Goal: Information Seeking & Learning: Stay updated

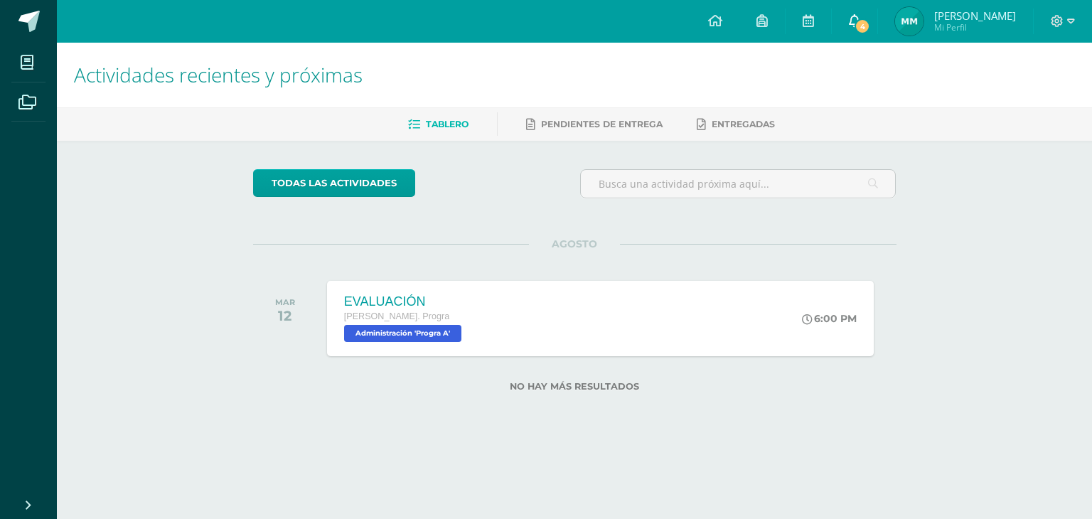
click at [859, 23] on icon at bounding box center [854, 20] width 11 height 13
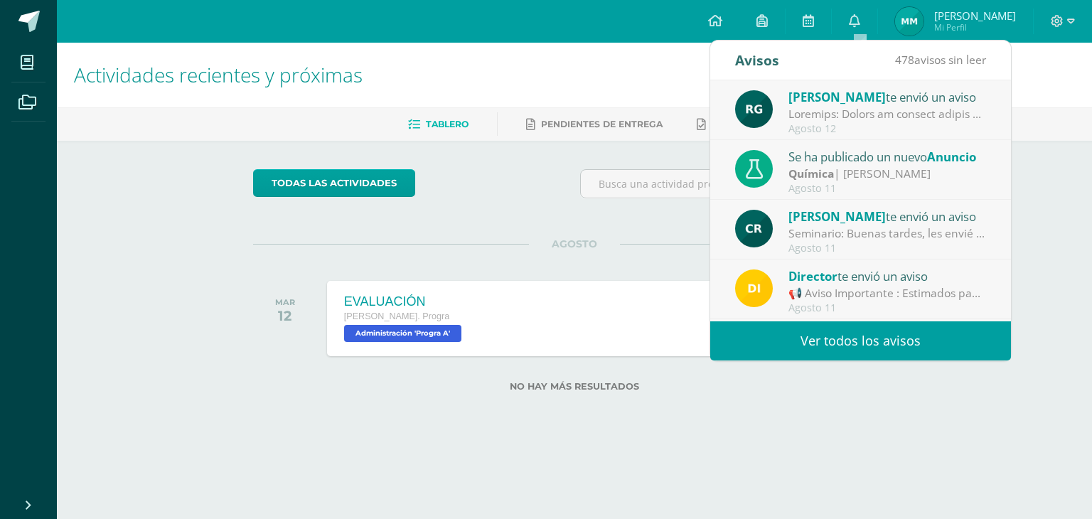
click at [879, 177] on div "Química | Mirna Sajché" at bounding box center [887, 174] width 198 height 16
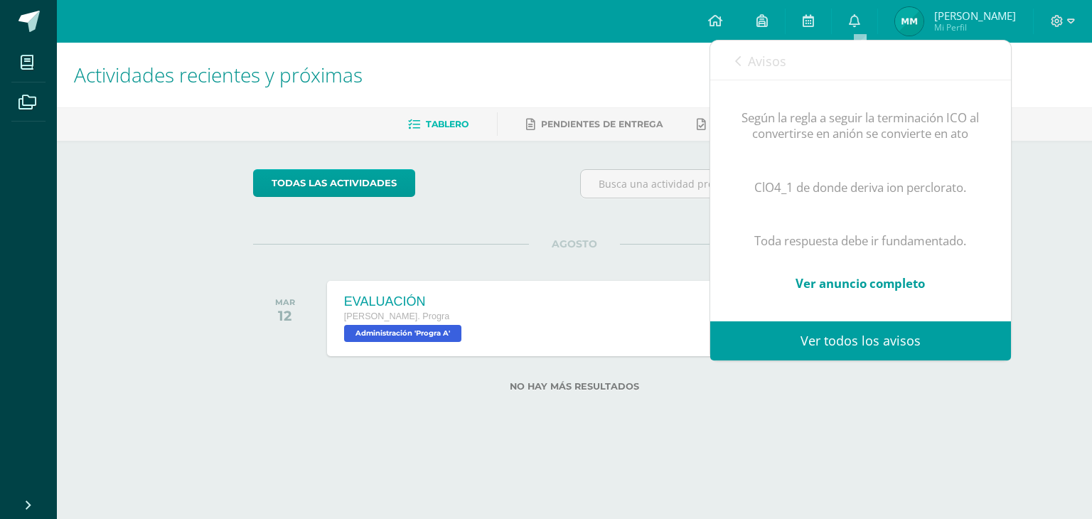
scroll to position [908, 0]
click at [857, 275] on link "Ver anuncio completo" at bounding box center [859, 283] width 129 height 16
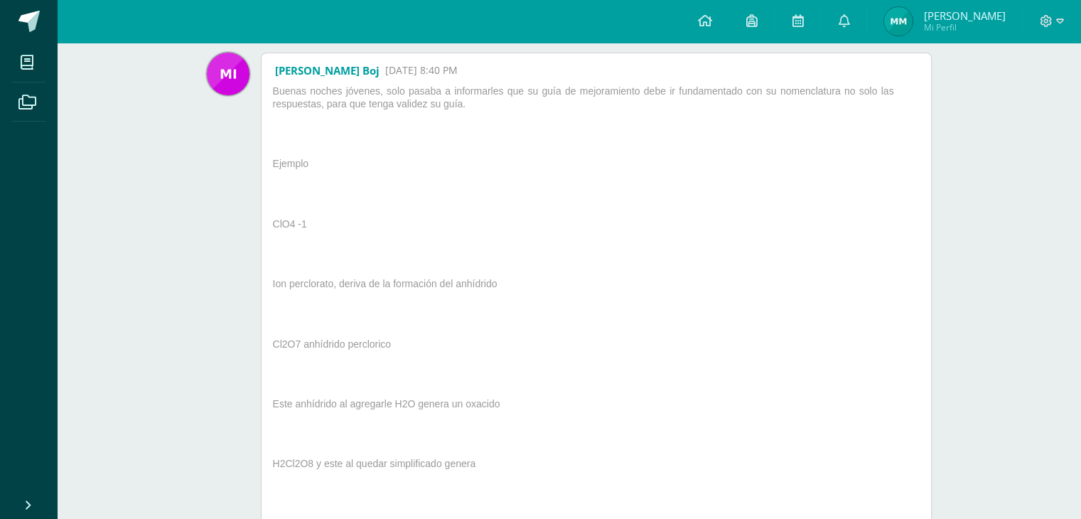
scroll to position [167, 0]
click at [701, 25] on link at bounding box center [704, 21] width 48 height 43
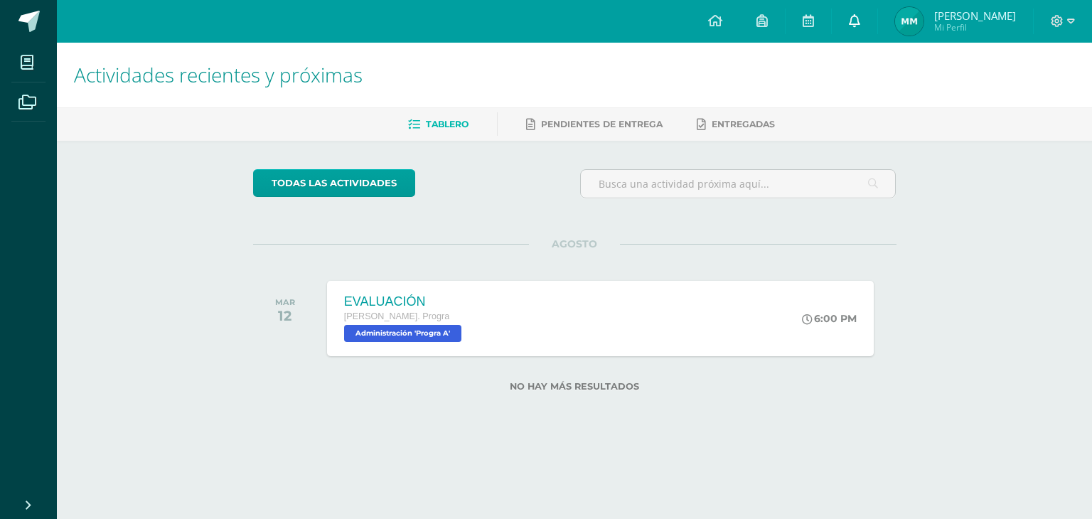
click at [862, 29] on link at bounding box center [854, 21] width 45 height 43
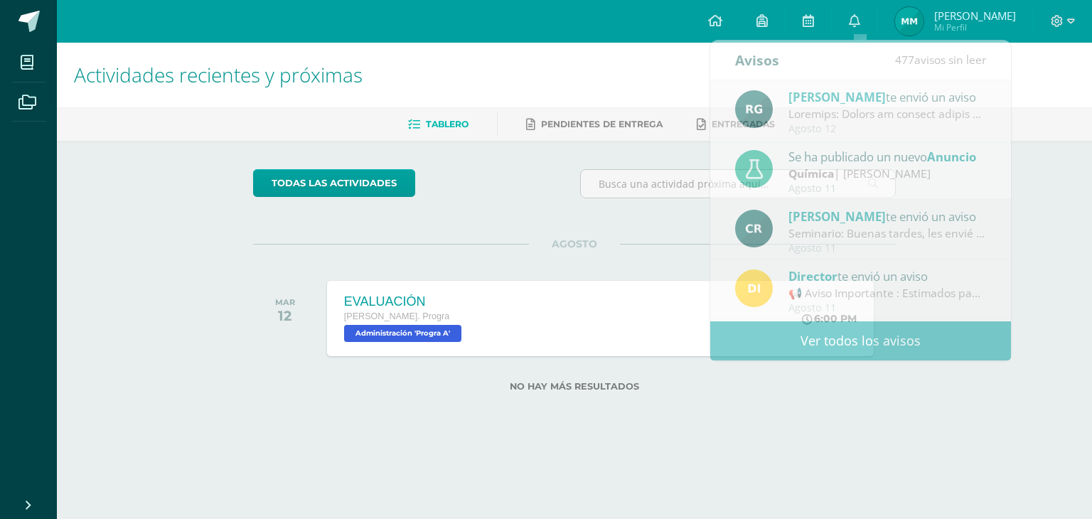
click at [616, 62] on h1 "Actividades recientes y próximas" at bounding box center [574, 75] width 1001 height 65
